Goal: Book appointment/travel/reservation

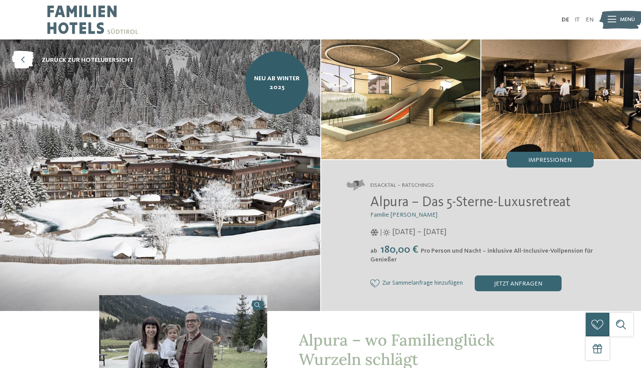
click at [617, 25] on img at bounding box center [620, 20] width 43 height 22
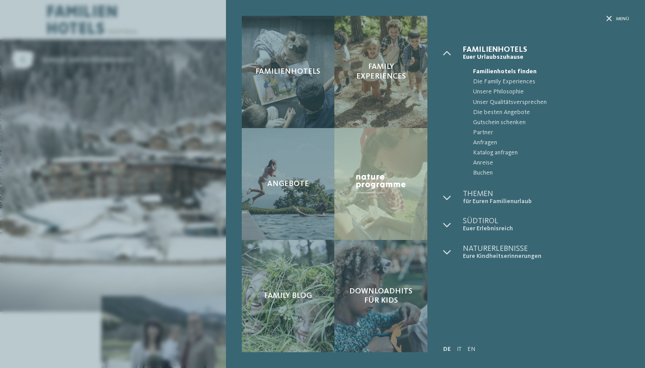
click at [193, 137] on div "Familienhotels Family Experiences Angebote" at bounding box center [322, 184] width 645 height 368
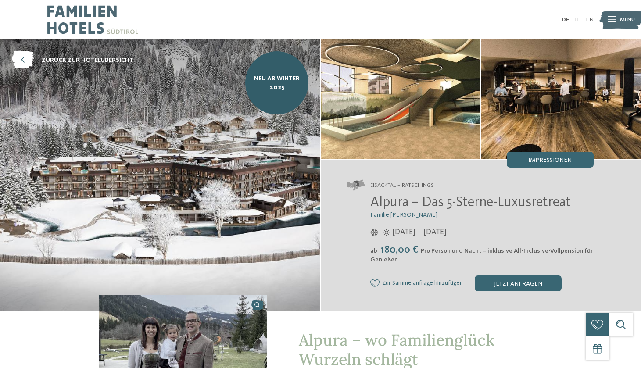
click at [412, 236] on span "[DATE] – [DATE]" at bounding box center [419, 232] width 54 height 11
click at [500, 281] on div "jetzt anfragen" at bounding box center [518, 283] width 87 height 16
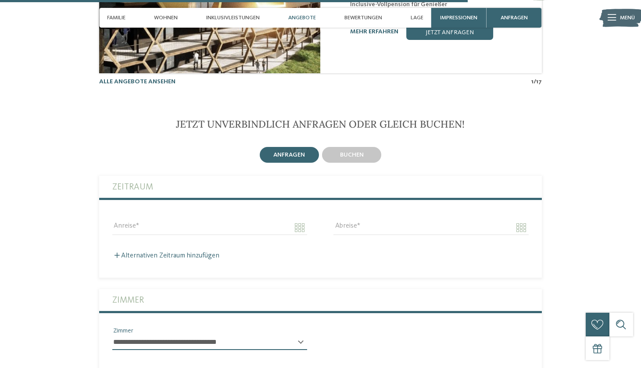
scroll to position [2141, 0]
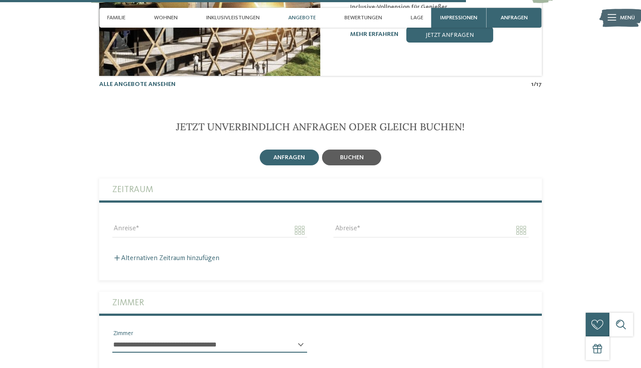
click at [348, 154] on span "buchen" at bounding box center [352, 157] width 24 height 6
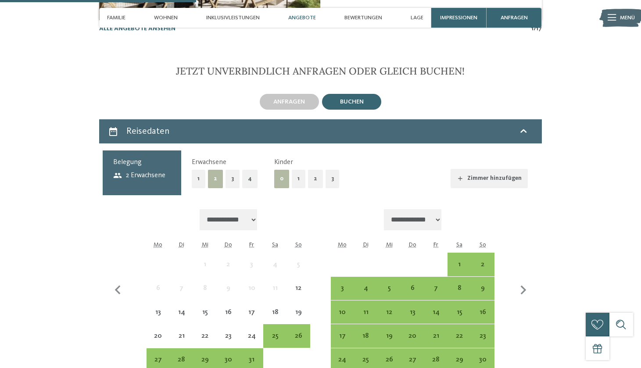
scroll to position [2196, 0]
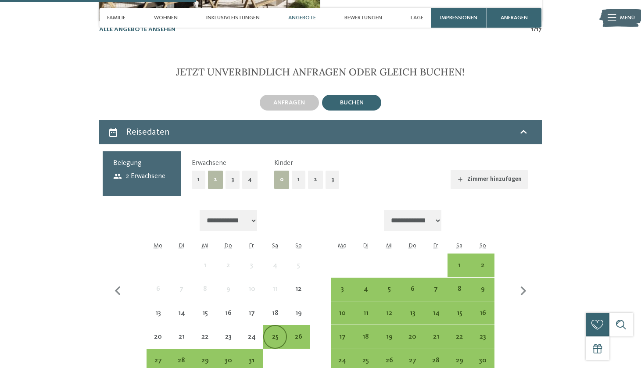
click at [284, 333] on div "25" at bounding box center [274, 343] width 21 height 21
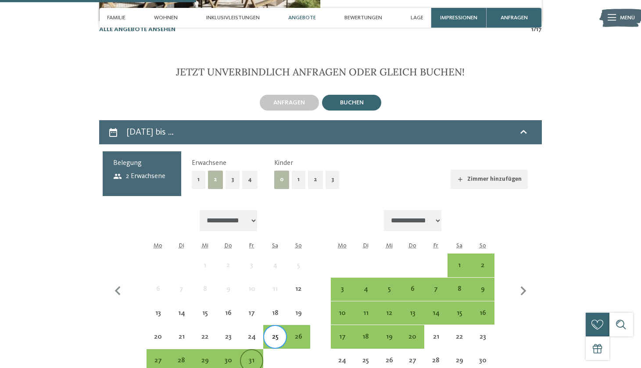
click at [253, 357] on div "31" at bounding box center [251, 367] width 21 height 21
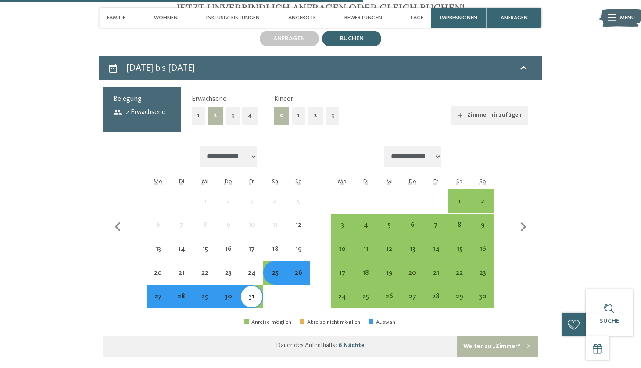
scroll to position [2267, 0]
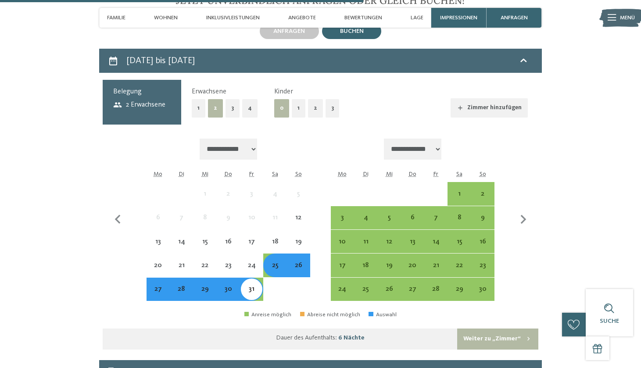
click at [274, 262] on div "25" at bounding box center [274, 272] width 21 height 21
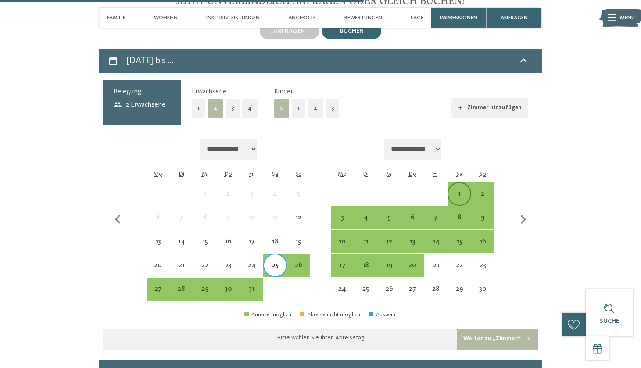
click at [454, 183] on div "1" at bounding box center [458, 193] width 21 height 21
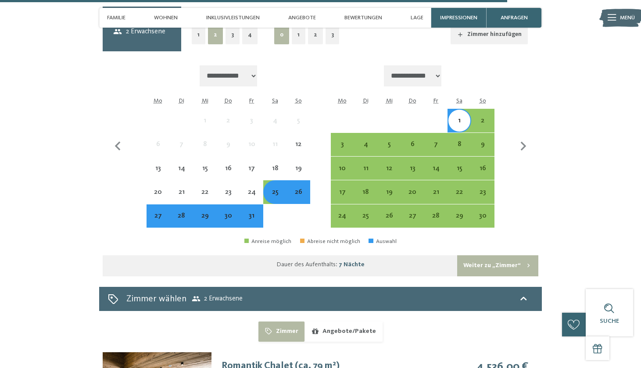
scroll to position [2351, 0]
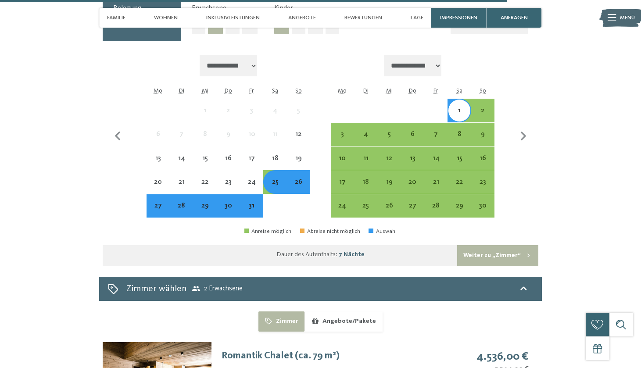
click at [490, 245] on button "Weiter zu „Zimmer“" at bounding box center [497, 255] width 81 height 21
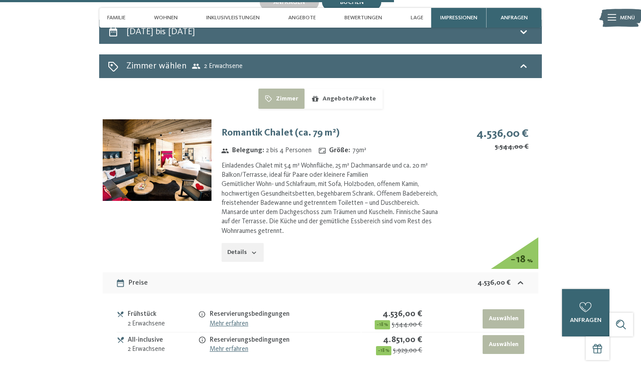
scroll to position [2256, 0]
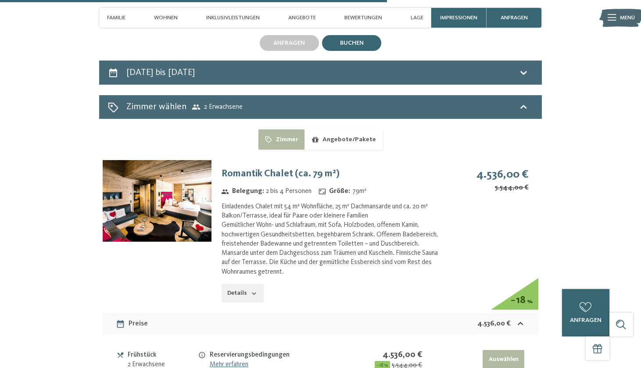
click at [161, 213] on img at bounding box center [157, 201] width 109 height 82
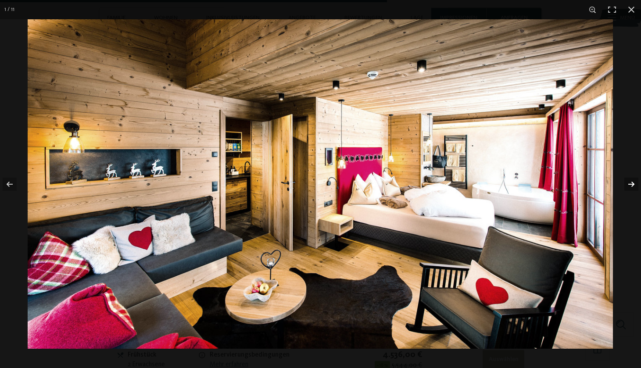
click at [629, 177] on button "button" at bounding box center [625, 184] width 31 height 44
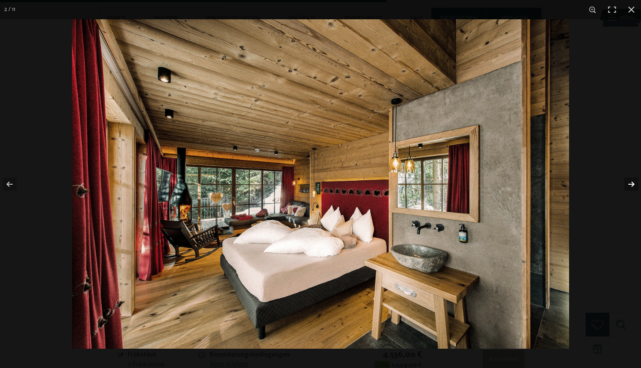
click at [629, 177] on button "button" at bounding box center [625, 184] width 31 height 44
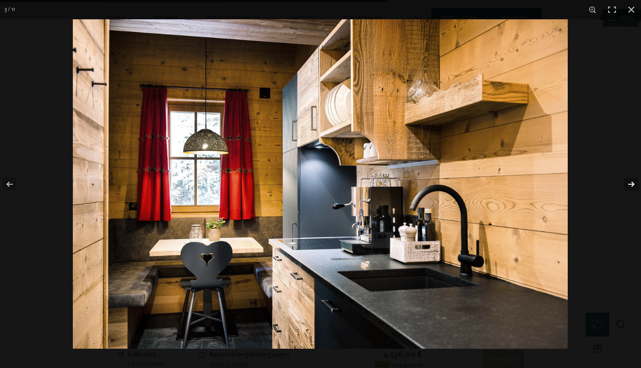
click at [629, 177] on button "button" at bounding box center [625, 184] width 31 height 44
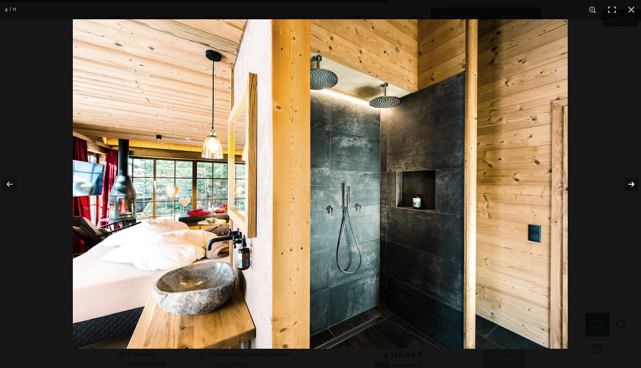
click at [629, 177] on button "button" at bounding box center [625, 184] width 31 height 44
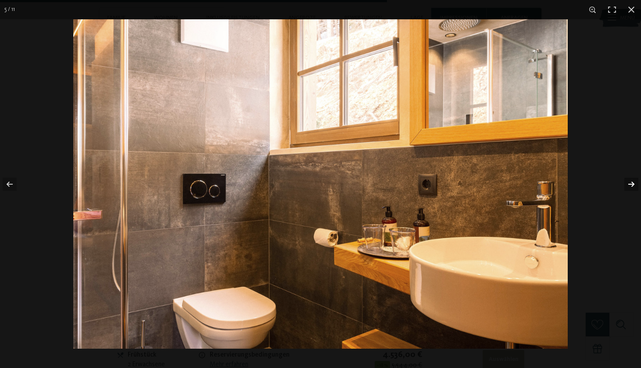
click at [629, 177] on button "button" at bounding box center [625, 184] width 31 height 44
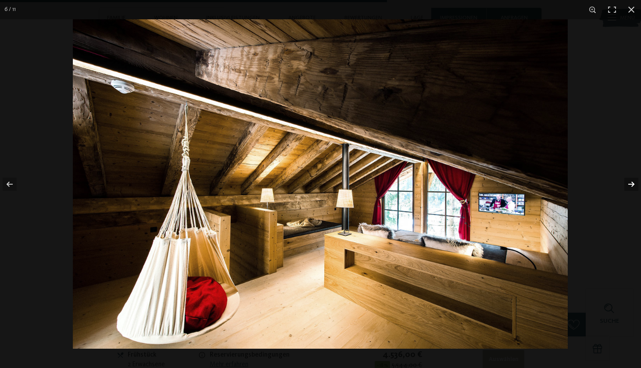
click at [629, 177] on button "button" at bounding box center [625, 184] width 31 height 44
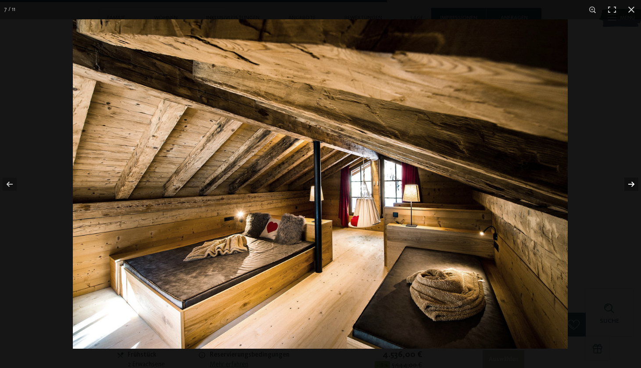
click at [629, 177] on button "button" at bounding box center [625, 184] width 31 height 44
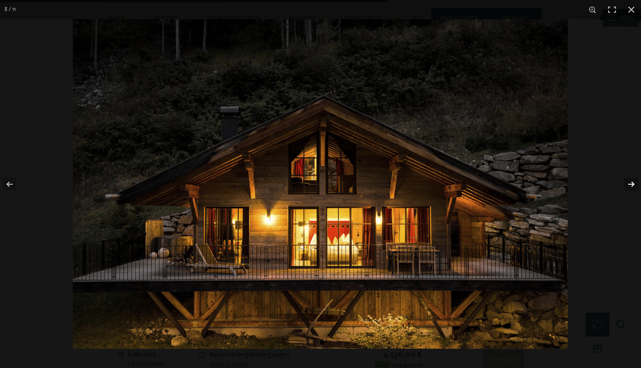
click at [629, 177] on button "button" at bounding box center [625, 184] width 31 height 44
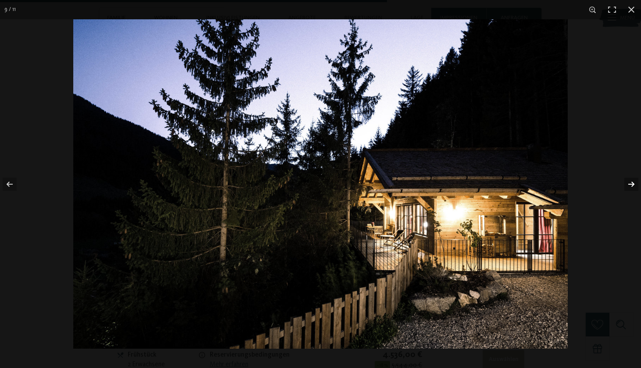
click at [629, 177] on button "button" at bounding box center [625, 184] width 31 height 44
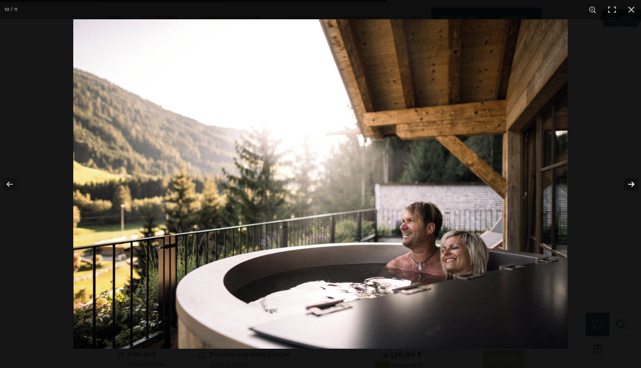
click at [629, 177] on button "button" at bounding box center [625, 184] width 31 height 44
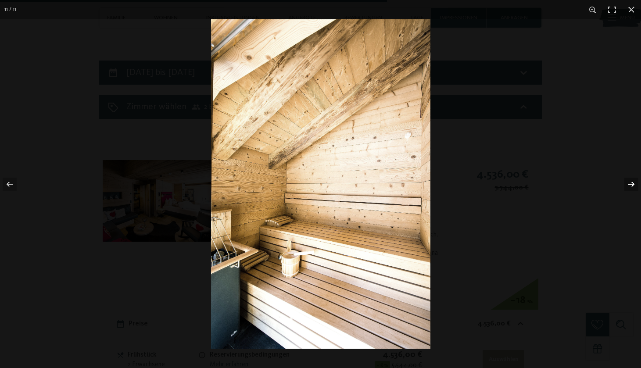
click at [629, 177] on button "button" at bounding box center [625, 184] width 31 height 44
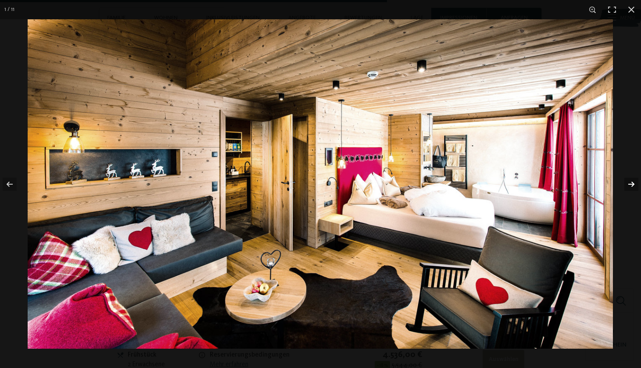
click at [629, 177] on button "button" at bounding box center [625, 184] width 31 height 44
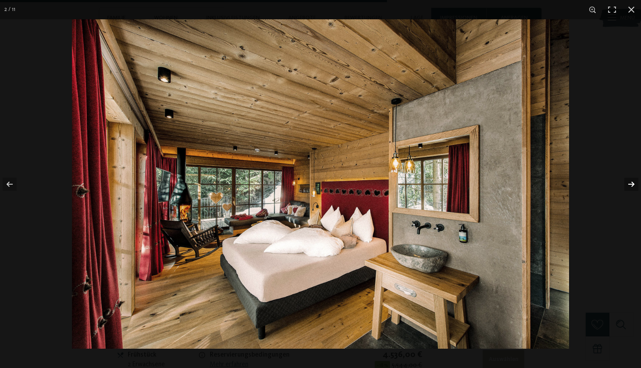
click at [629, 177] on button "button" at bounding box center [625, 184] width 31 height 44
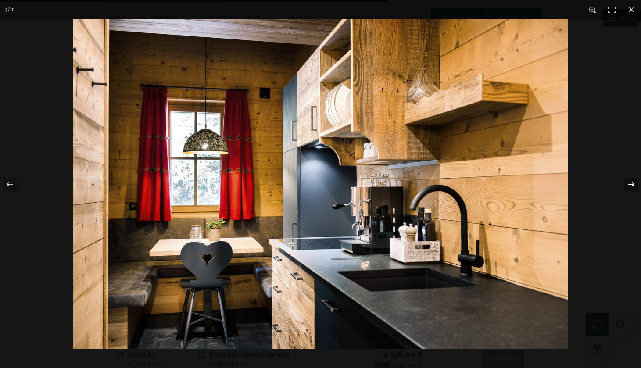
click at [629, 177] on button "button" at bounding box center [625, 184] width 31 height 44
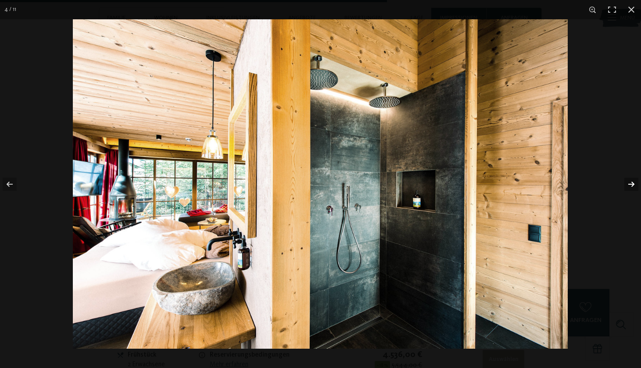
click at [629, 177] on button "button" at bounding box center [625, 184] width 31 height 44
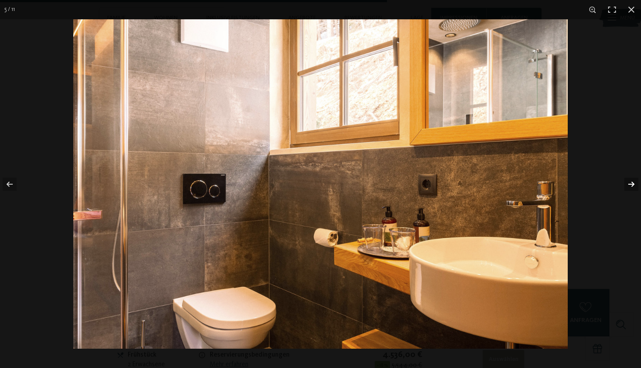
click at [629, 177] on button "button" at bounding box center [625, 184] width 31 height 44
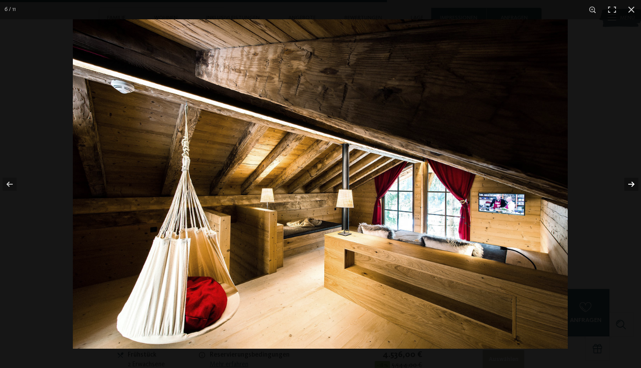
click at [629, 177] on button "button" at bounding box center [625, 184] width 31 height 44
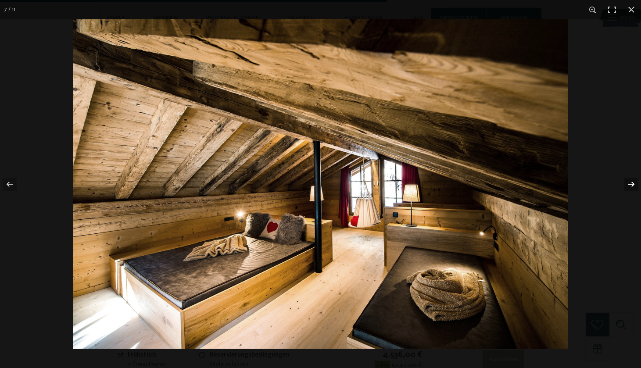
click at [629, 177] on button "button" at bounding box center [625, 184] width 31 height 44
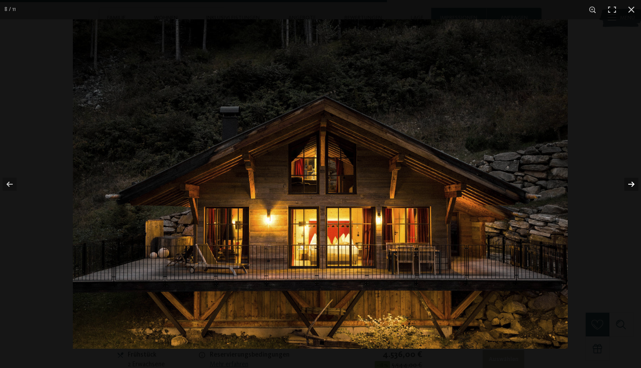
click at [629, 177] on button "button" at bounding box center [625, 184] width 31 height 44
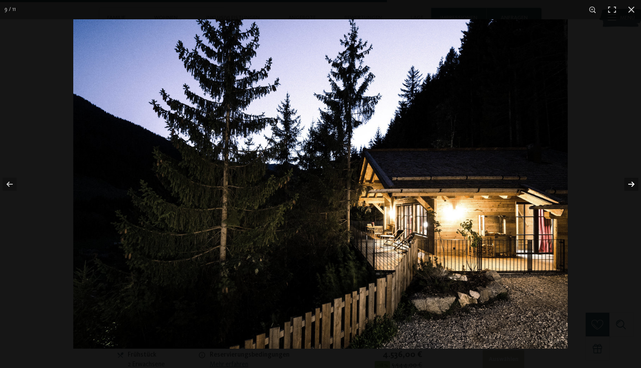
click at [629, 177] on button "button" at bounding box center [625, 184] width 31 height 44
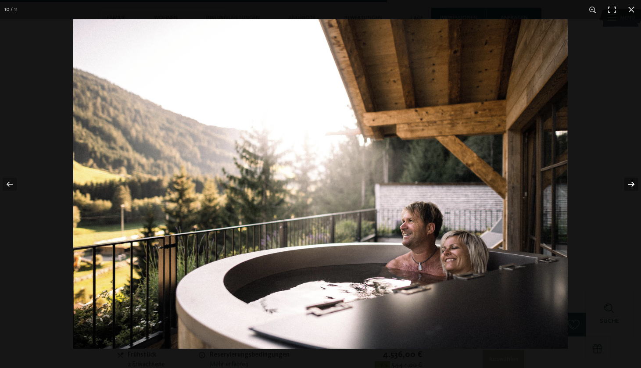
click at [629, 177] on button "button" at bounding box center [625, 184] width 31 height 44
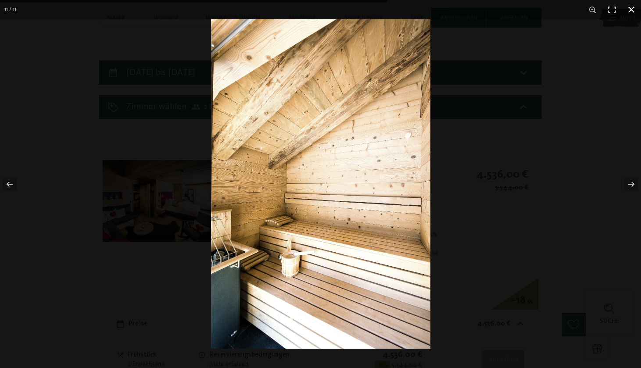
click at [614, 119] on div at bounding box center [531, 203] width 641 height 368
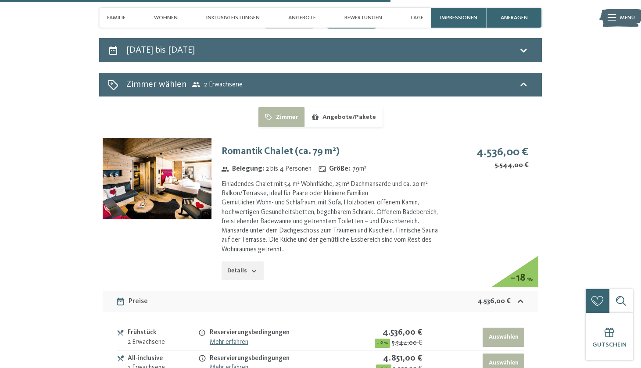
scroll to position [2277, 0]
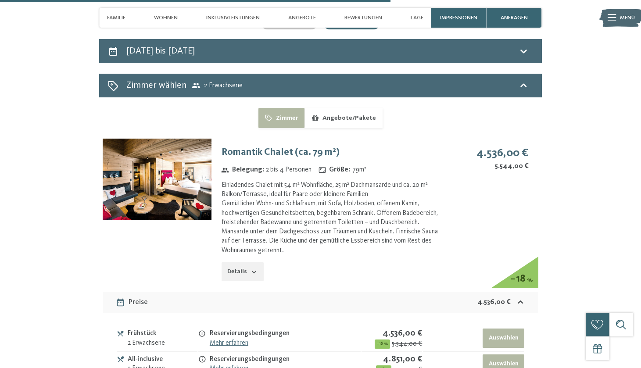
click at [164, 192] on img at bounding box center [157, 180] width 109 height 82
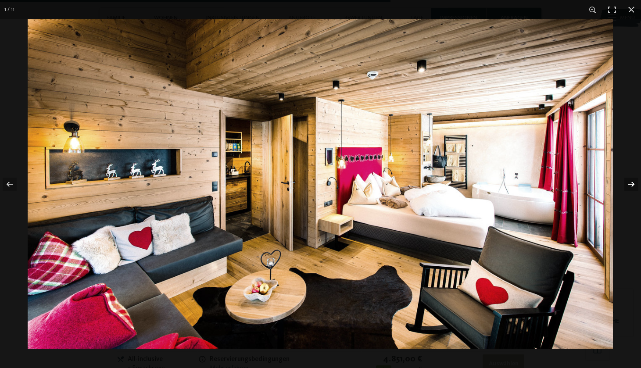
click at [630, 186] on button "button" at bounding box center [625, 184] width 31 height 44
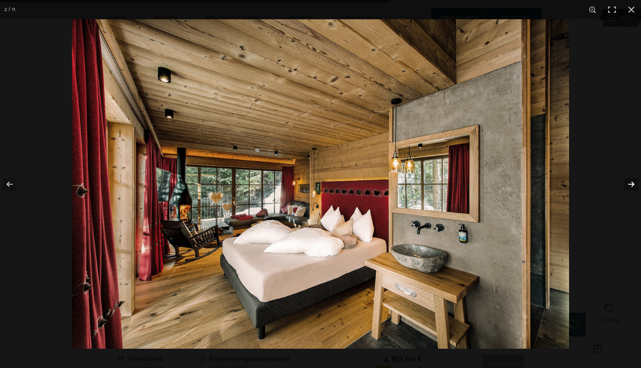
click at [630, 186] on button "button" at bounding box center [625, 184] width 31 height 44
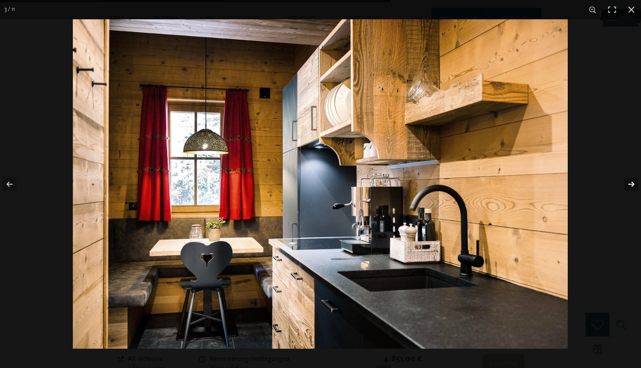
click at [630, 186] on button "button" at bounding box center [625, 184] width 31 height 44
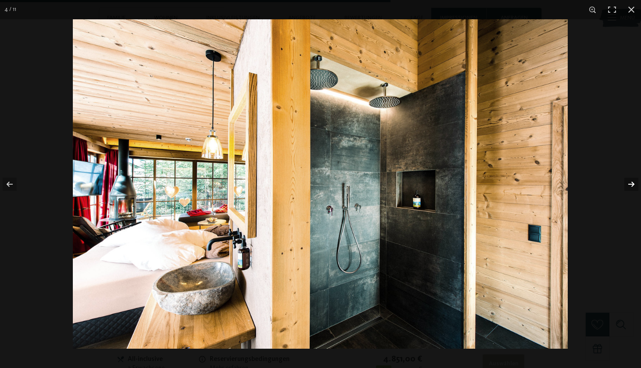
click at [630, 186] on button "button" at bounding box center [625, 184] width 31 height 44
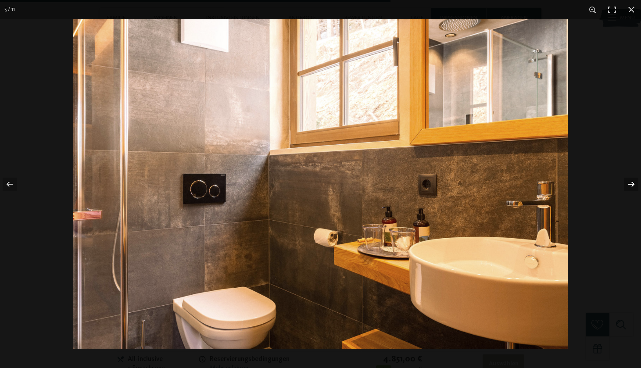
click at [630, 186] on button "button" at bounding box center [625, 184] width 31 height 44
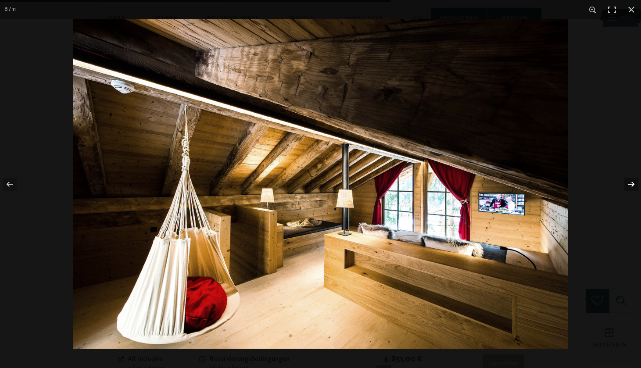
click at [630, 186] on button "button" at bounding box center [625, 184] width 31 height 44
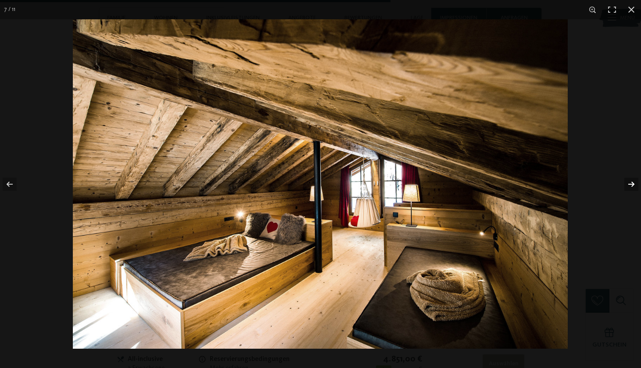
click at [630, 186] on button "button" at bounding box center [625, 184] width 31 height 44
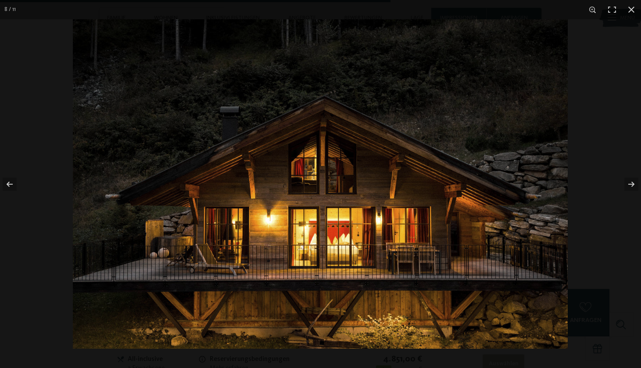
click at [161, 235] on img at bounding box center [320, 183] width 495 height 329
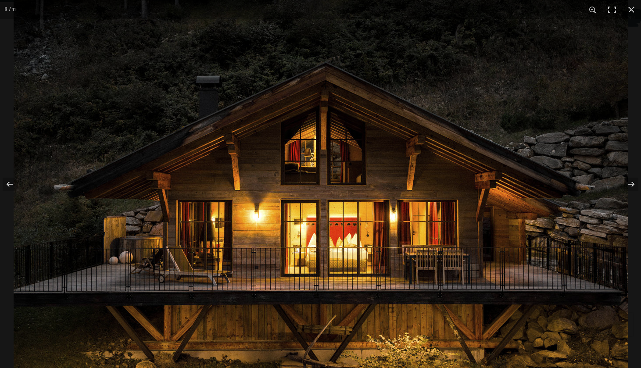
click at [171, 245] on img at bounding box center [321, 172] width 614 height 409
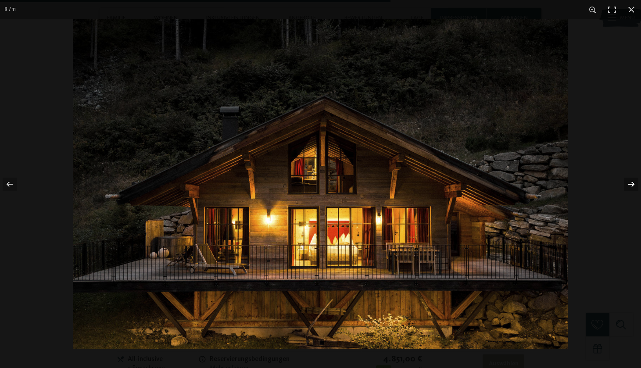
click at [623, 178] on button "button" at bounding box center [625, 184] width 31 height 44
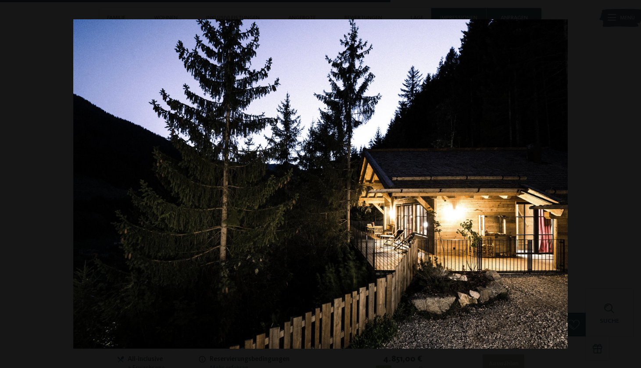
click at [635, 191] on button "button" at bounding box center [625, 184] width 31 height 44
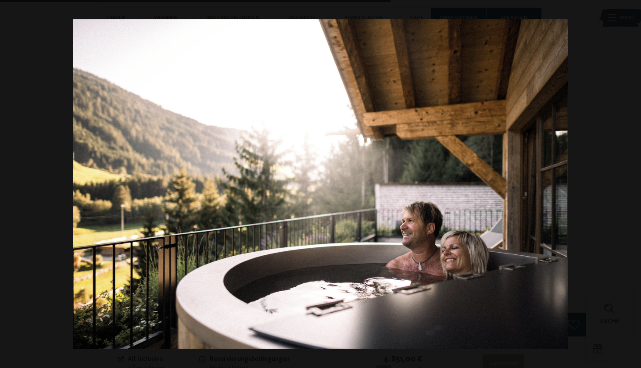
click at [635, 191] on button "button" at bounding box center [625, 184] width 31 height 44
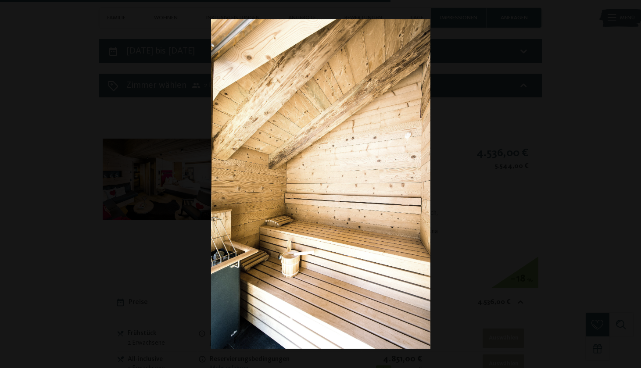
click at [635, 191] on button "button" at bounding box center [625, 184] width 31 height 44
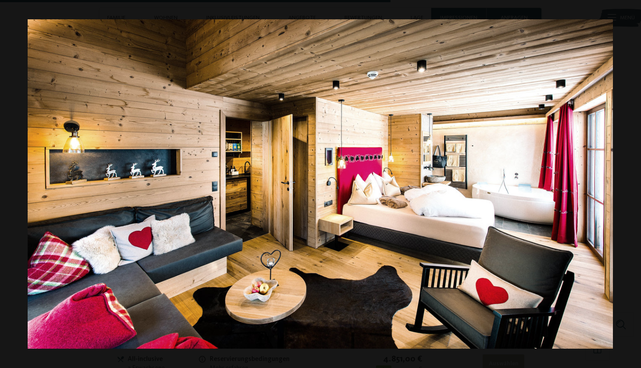
click at [635, 191] on button "button" at bounding box center [625, 184] width 31 height 44
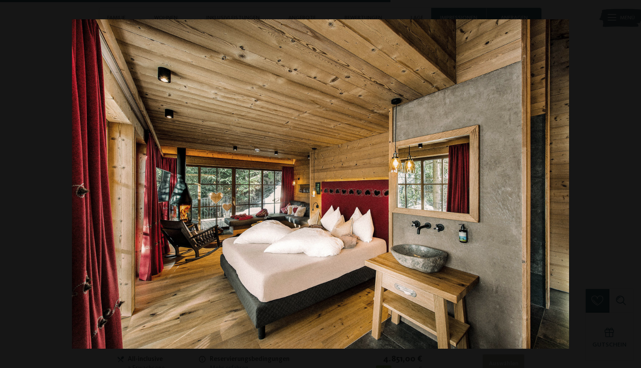
click at [635, 191] on button "button" at bounding box center [625, 184] width 31 height 44
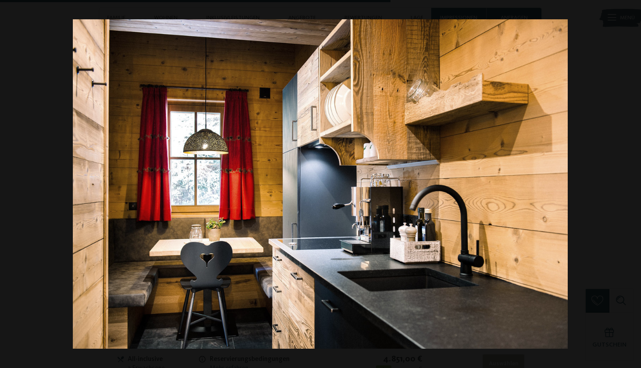
click at [635, 191] on button "button" at bounding box center [625, 184] width 31 height 44
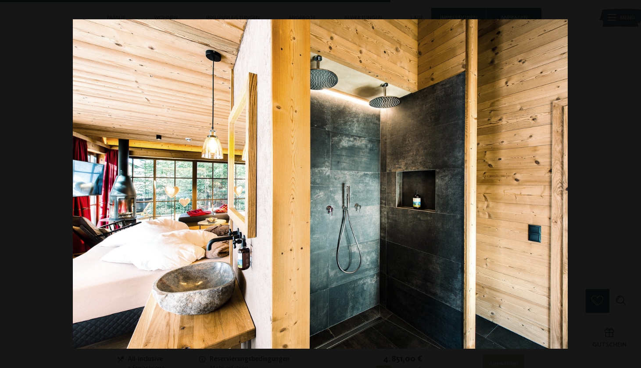
click at [635, 191] on button "button" at bounding box center [625, 184] width 31 height 44
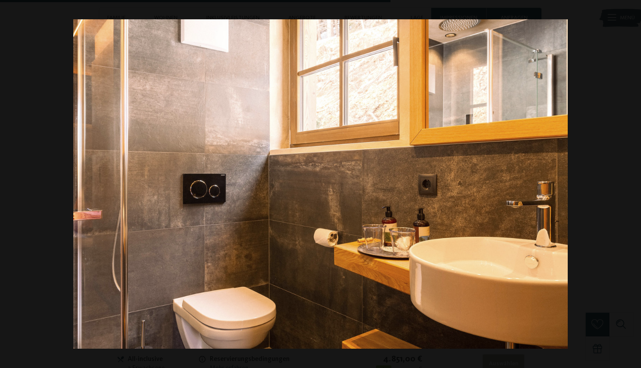
click at [635, 191] on button "button" at bounding box center [625, 184] width 31 height 44
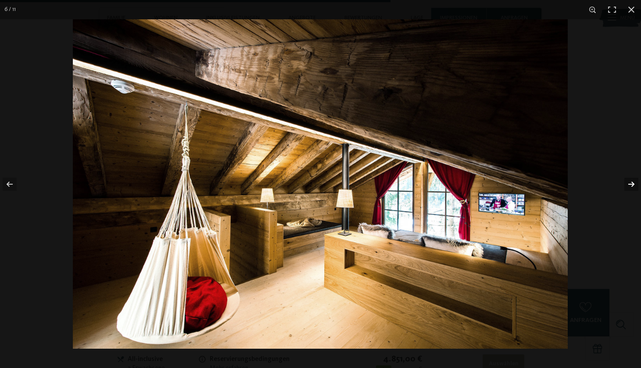
click at [626, 179] on button "button" at bounding box center [625, 184] width 31 height 44
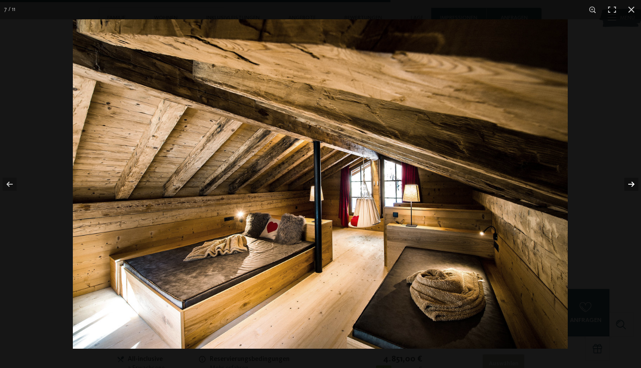
click at [626, 179] on button "button" at bounding box center [625, 184] width 31 height 44
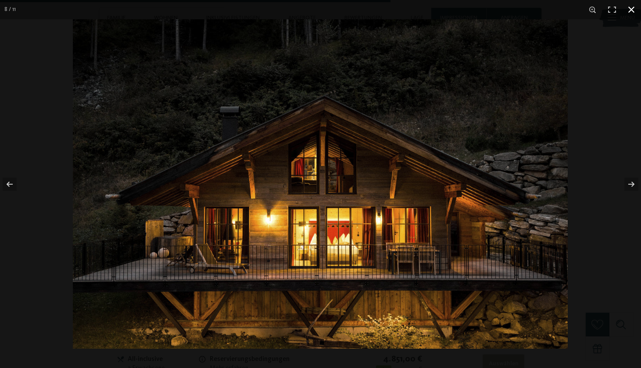
click at [632, 8] on button "button" at bounding box center [631, 9] width 19 height 19
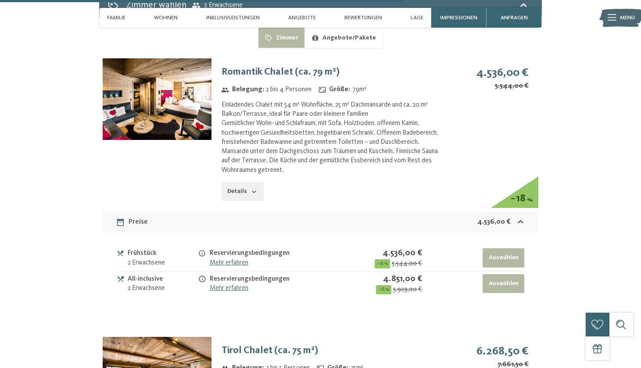
scroll to position [2359, 0]
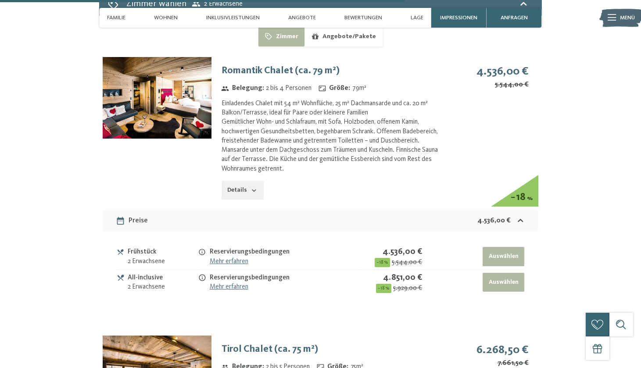
click at [216, 283] on link "Mehr erfahren" at bounding box center [229, 286] width 39 height 7
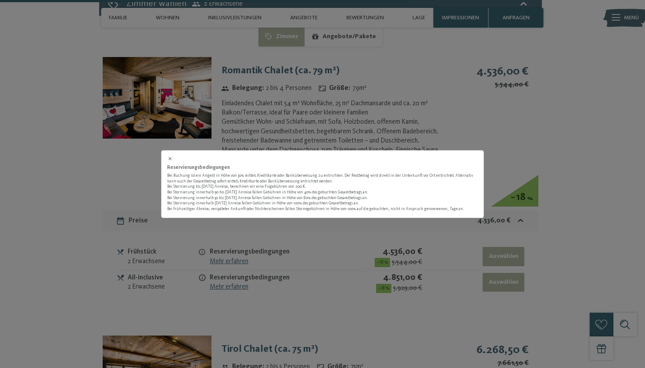
click at [174, 251] on div "Reservierungsbedingungen Bei Buchung ist ein Angeld in Höhe von 30% mittels Kre…" at bounding box center [322, 184] width 645 height 368
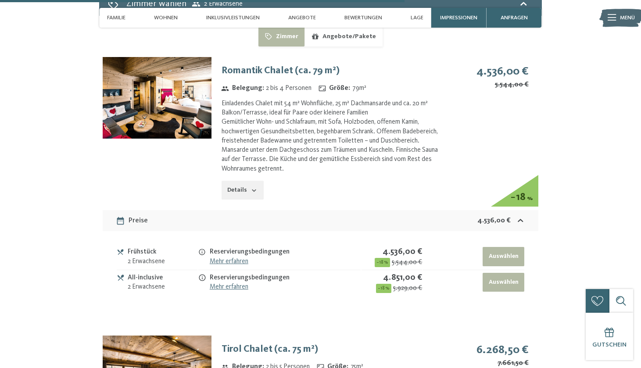
click at [226, 181] on button "Details" at bounding box center [243, 190] width 42 height 19
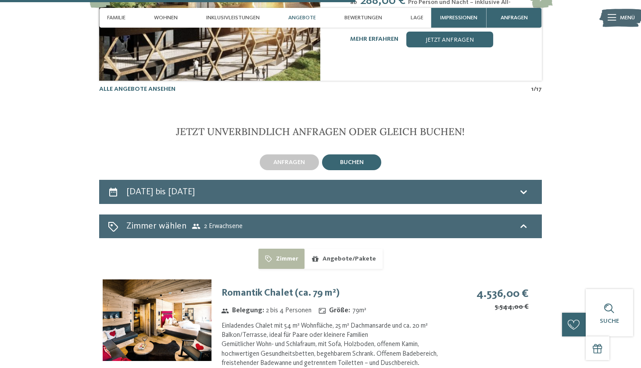
scroll to position [2135, 0]
